Goal: Find contact information: Find contact information

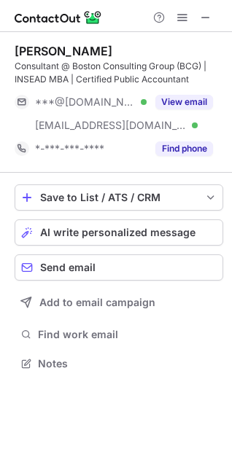
scroll to position [353, 232]
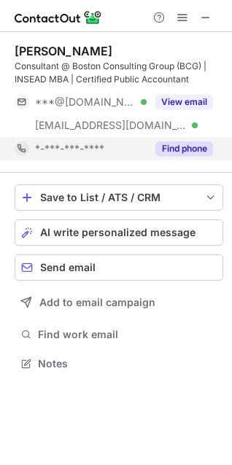
click at [170, 154] on button "Find phone" at bounding box center [184, 148] width 58 height 15
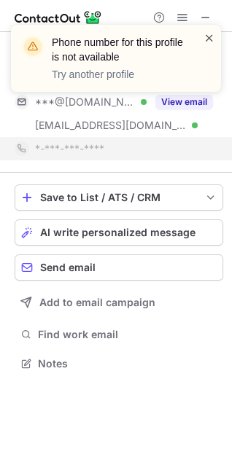
click at [213, 35] on span at bounding box center [209, 38] width 12 height 15
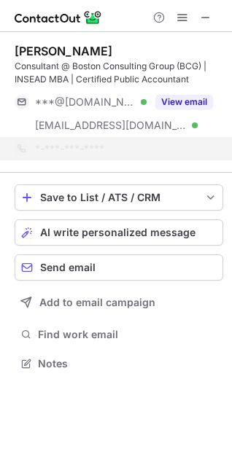
click at [208, 19] on div "Phone number for this profile is not available Try another profile" at bounding box center [115, 64] width 233 height 108
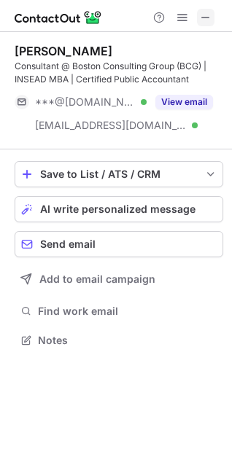
click at [202, 17] on span at bounding box center [205, 18] width 12 height 12
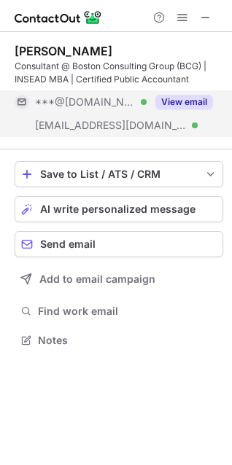
click at [171, 103] on button "View email" at bounding box center [184, 102] width 58 height 15
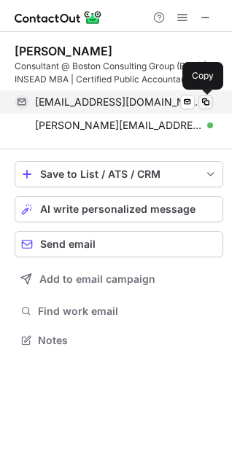
click at [202, 106] on span at bounding box center [205, 102] width 12 height 12
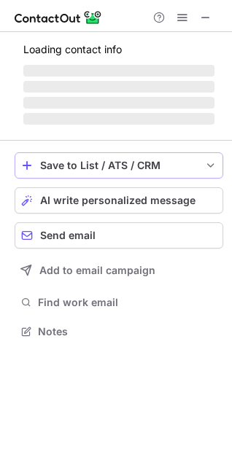
scroll to position [340, 232]
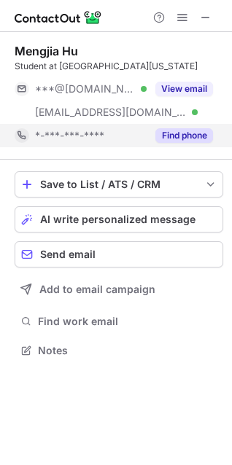
click at [173, 136] on button "Find phone" at bounding box center [184, 135] width 58 height 15
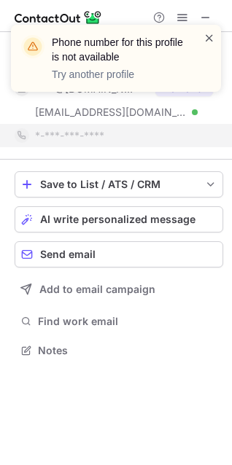
click at [209, 36] on span at bounding box center [209, 38] width 12 height 15
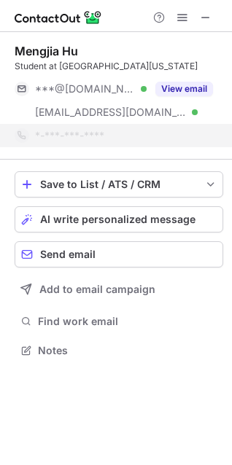
click at [207, 11] on div "Phone number for this profile is not available Try another profile" at bounding box center [115, 64] width 233 height 108
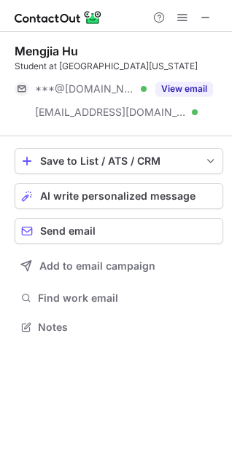
scroll to position [317, 232]
